Goal: Information Seeking & Learning: Find specific fact

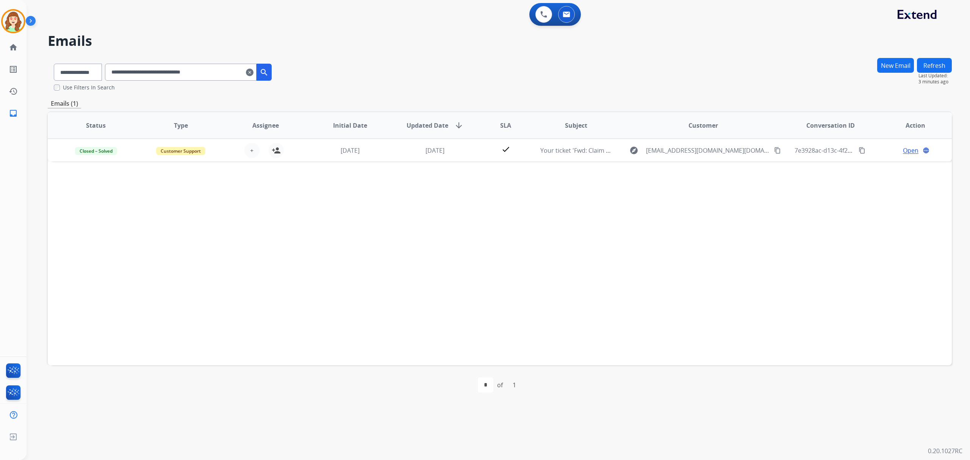
select select "**********"
click at [254, 76] on mat-icon "clear" at bounding box center [250, 72] width 8 height 9
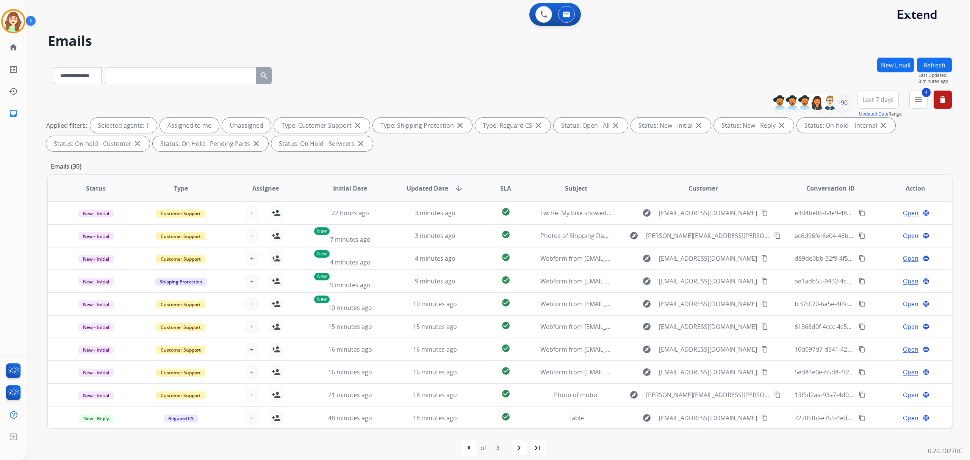
paste input "**********"
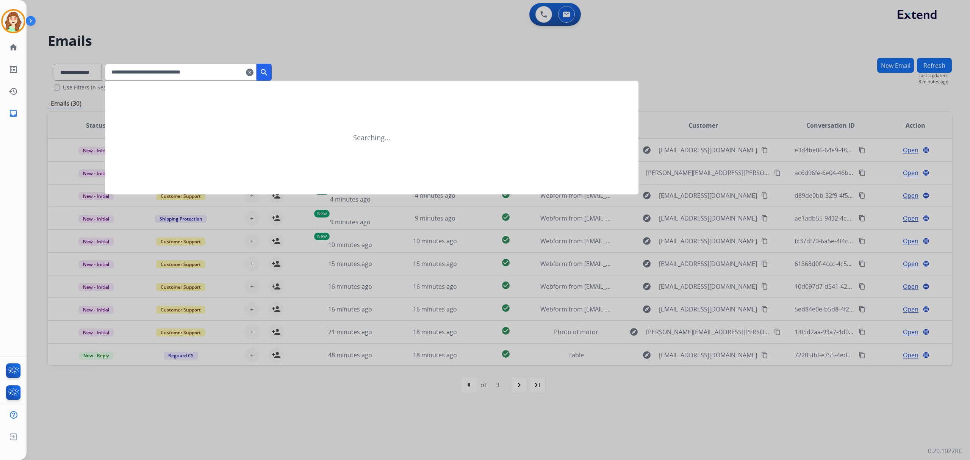
type input "**********"
drag, startPoint x: 271, startPoint y: 68, endPoint x: 280, endPoint y: 69, distance: 8.4
click at [269, 68] on mat-icon "search" at bounding box center [264, 72] width 9 height 9
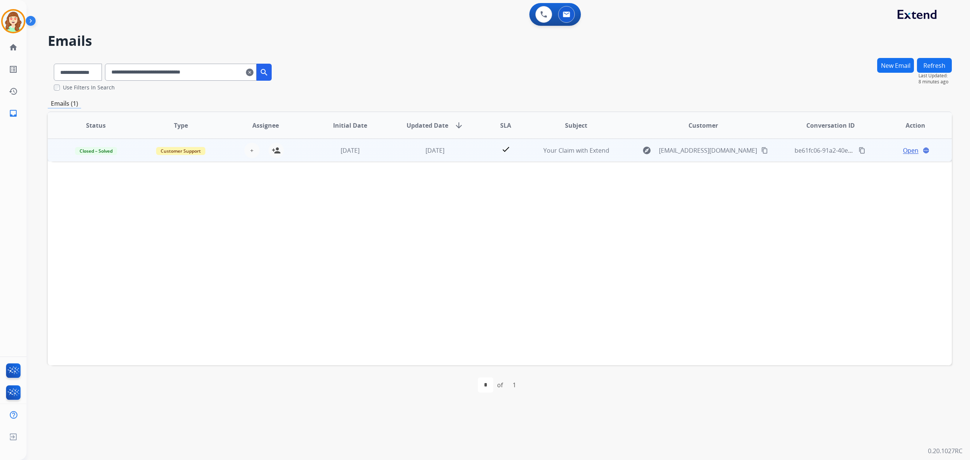
click at [903, 149] on span "Open" at bounding box center [911, 150] width 16 height 9
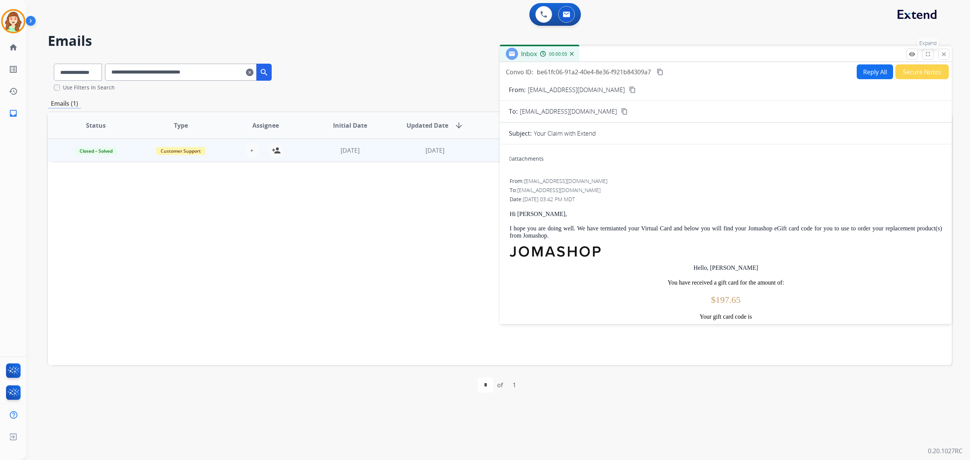
click at [927, 53] on mat-icon "fullscreen" at bounding box center [928, 54] width 7 height 7
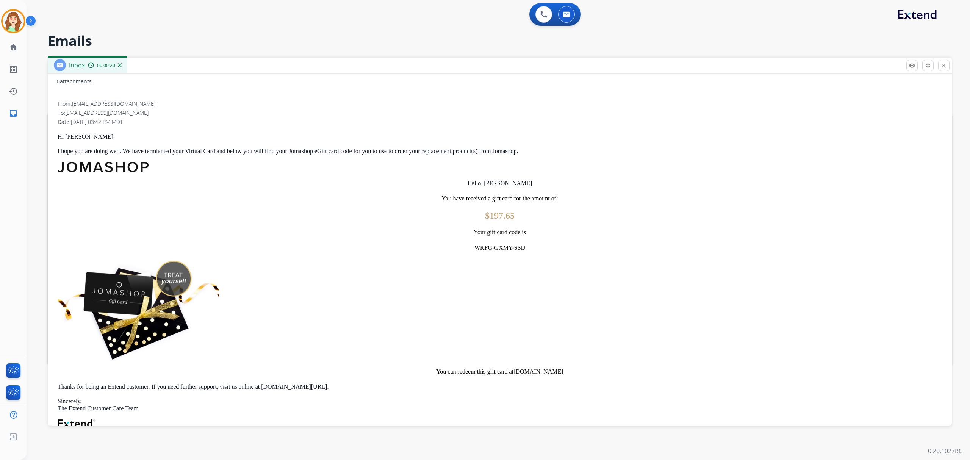
scroll to position [101, 0]
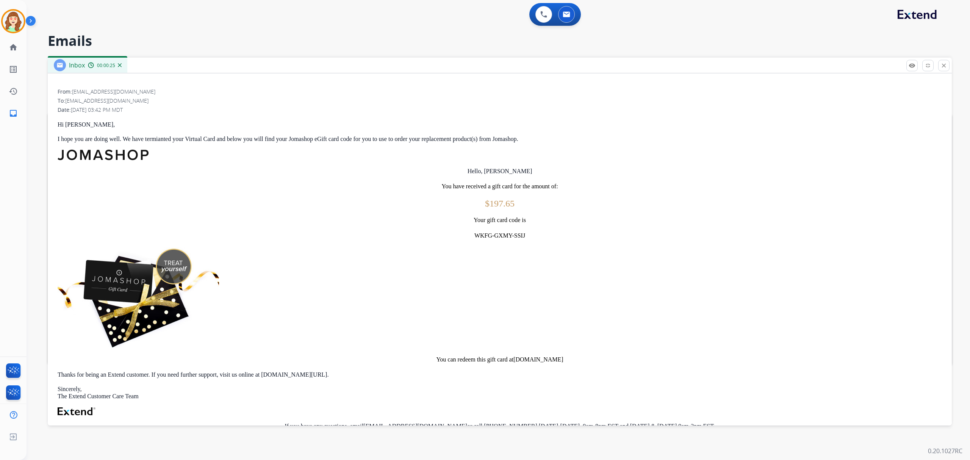
click at [489, 220] on p "Your gift card code is" at bounding box center [500, 220] width 884 height 8
click at [492, 237] on p "WKFG-GXMY-SSIJ" at bounding box center [500, 236] width 884 height 8
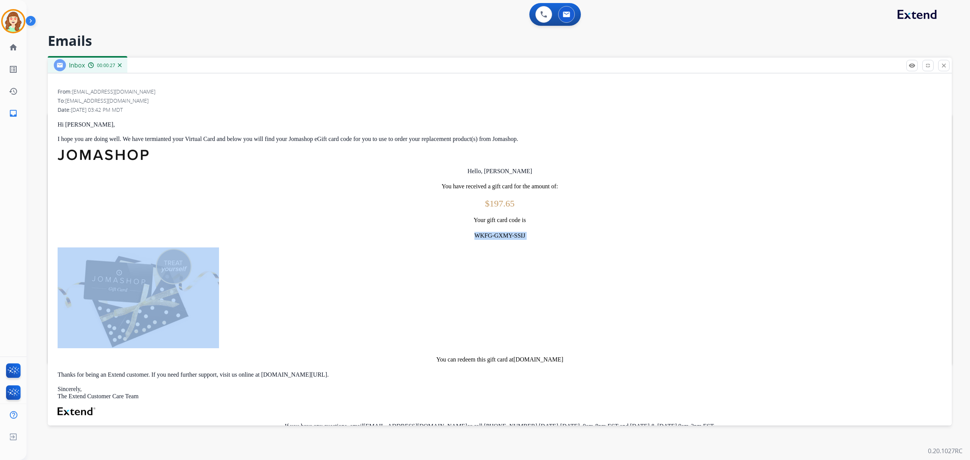
click at [492, 237] on p "WKFG-GXMY-SSIJ" at bounding box center [500, 236] width 884 height 8
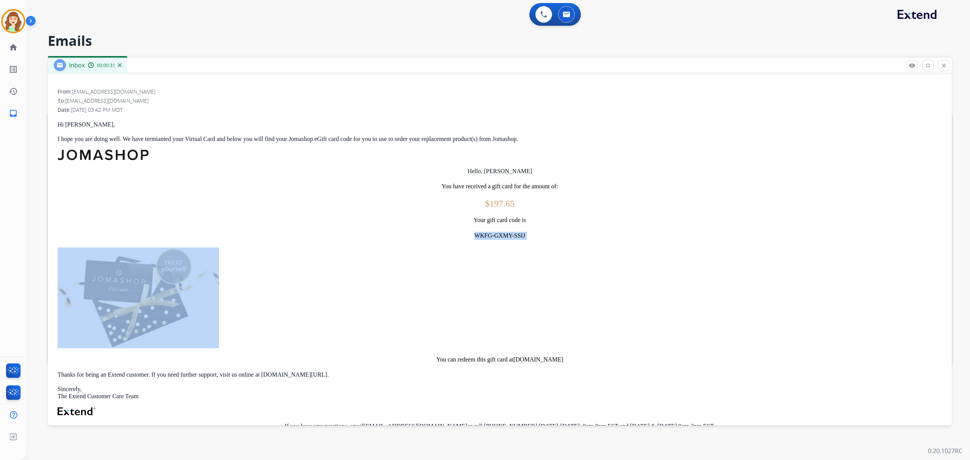
click at [482, 238] on p "WKFG-GXMY-SSIJ" at bounding box center [500, 236] width 884 height 8
drag, startPoint x: 531, startPoint y: 232, endPoint x: 537, endPoint y: 238, distance: 8.8
click at [532, 232] on p "WKFG-GXMY-SSIJ" at bounding box center [500, 236] width 884 height 8
click at [549, 232] on p "WKFG-GXMY-SSIJ" at bounding box center [500, 236] width 884 height 8
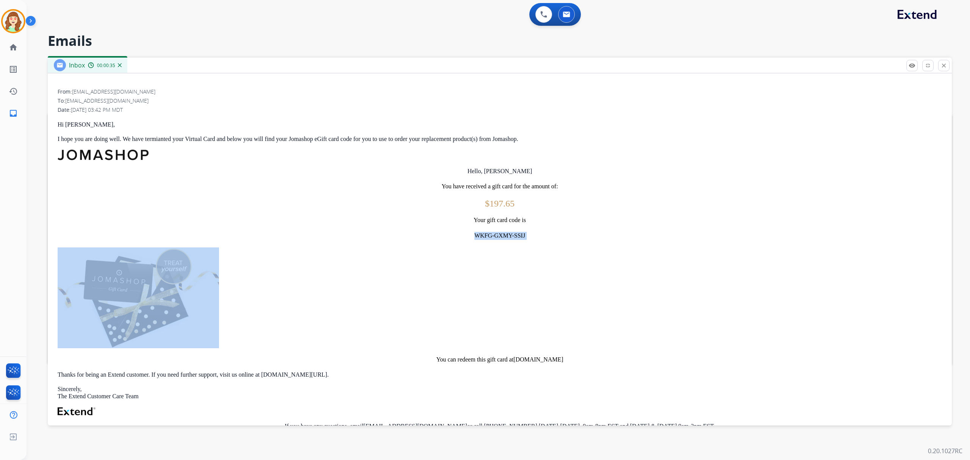
click at [457, 157] on link at bounding box center [500, 155] width 884 height 11
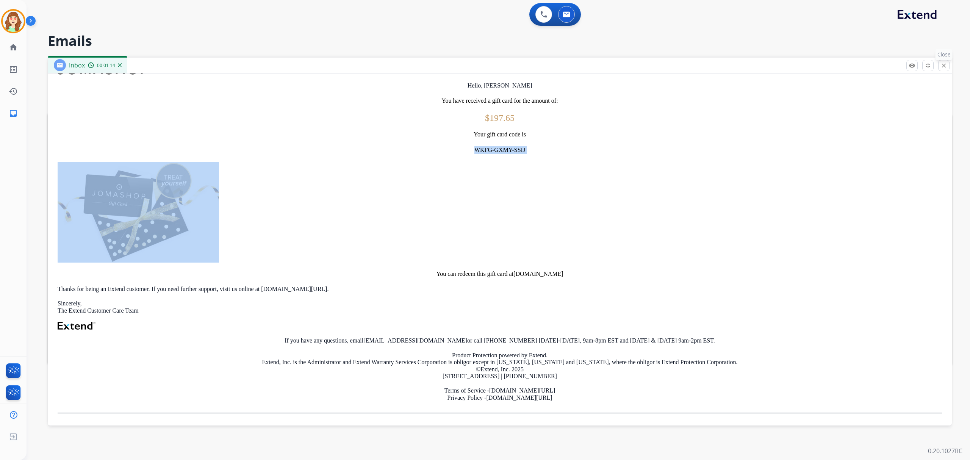
click at [943, 67] on mat-icon "close" at bounding box center [944, 65] width 7 height 7
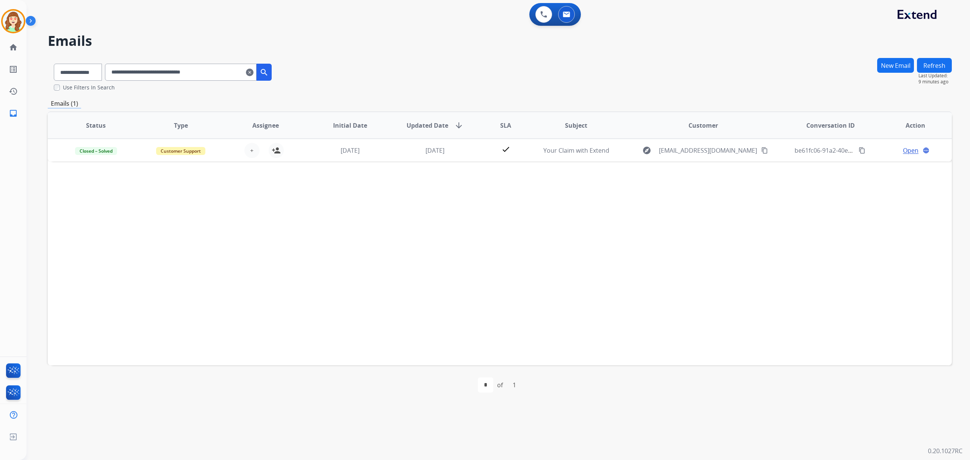
click at [254, 73] on mat-icon "clear" at bounding box center [250, 72] width 8 height 9
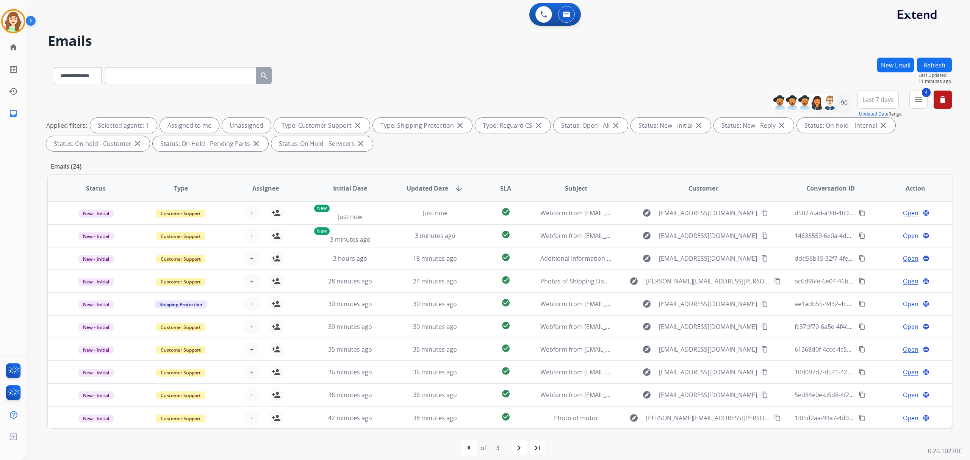
click at [880, 105] on button "Last 7 days" at bounding box center [878, 100] width 41 height 18
click at [870, 186] on div "Last 30 days" at bounding box center [876, 179] width 42 height 13
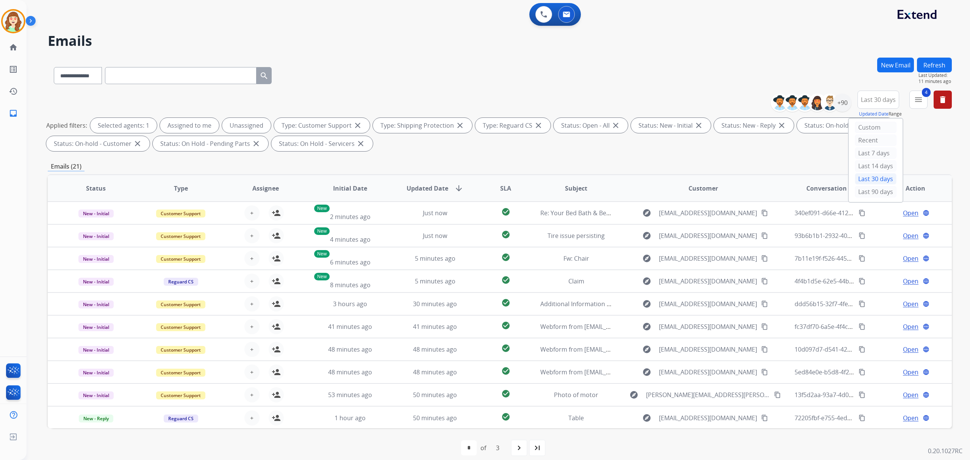
click at [886, 100] on span "Last 30 days" at bounding box center [878, 99] width 35 height 3
click at [891, 98] on span "Last 30 days" at bounding box center [878, 99] width 35 height 3
click at [880, 194] on div "Last 90 days" at bounding box center [876, 191] width 42 height 11
click at [919, 96] on mat-icon "menu" at bounding box center [918, 99] width 9 height 9
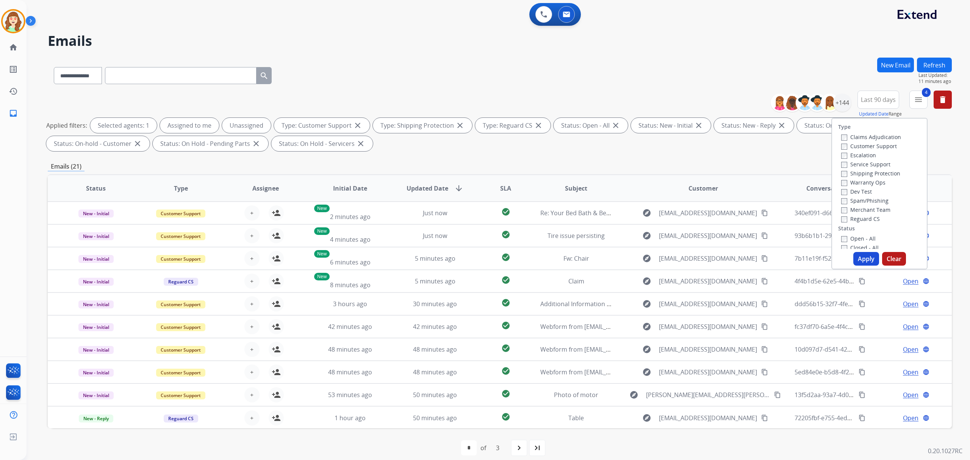
click at [854, 260] on button "Apply" at bounding box center [866, 259] width 26 height 14
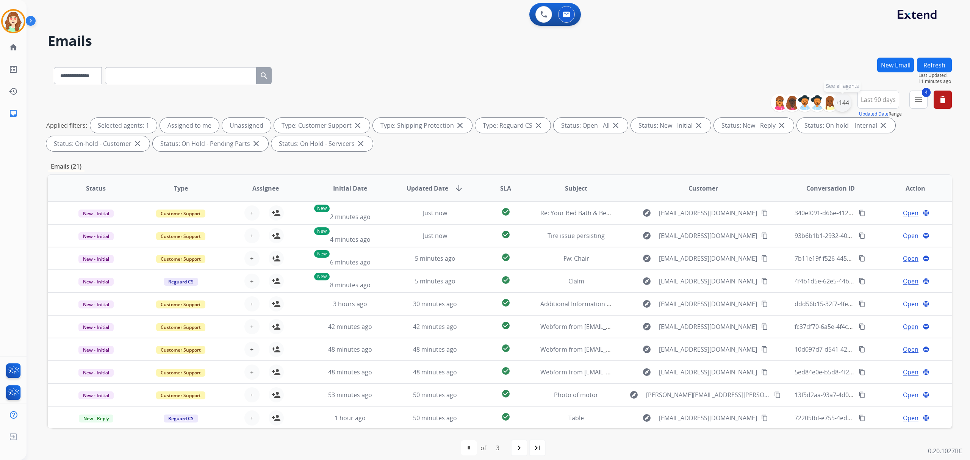
click at [845, 102] on div "+144" at bounding box center [842, 103] width 18 height 18
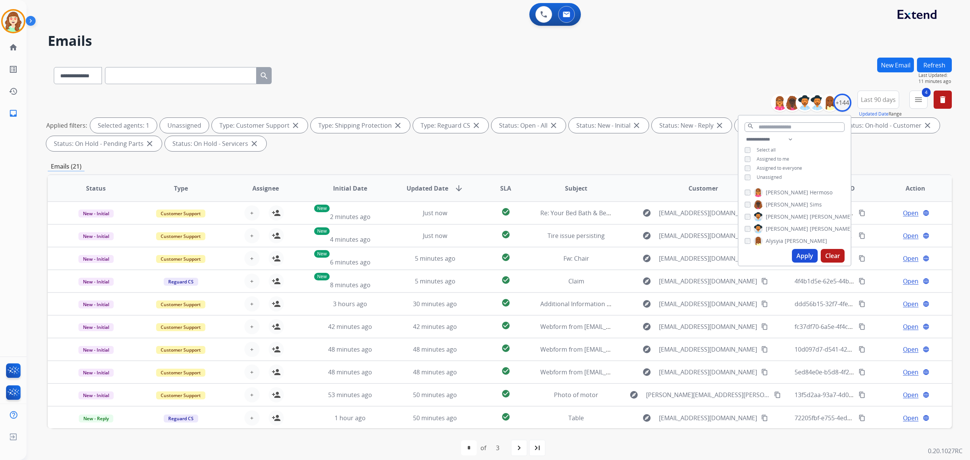
click at [807, 257] on button "Apply" at bounding box center [805, 256] width 26 height 14
